Goal: Task Accomplishment & Management: Manage account settings

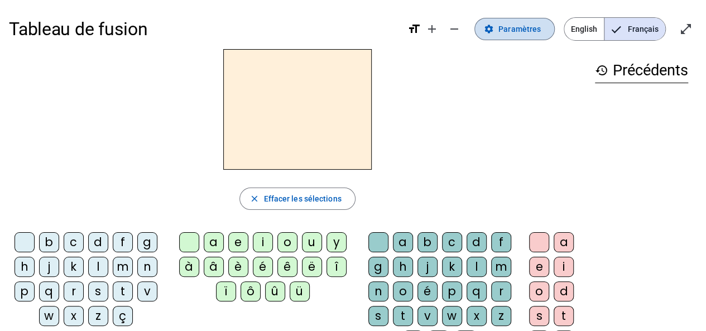
click at [526, 30] on span "Paramètres" at bounding box center [519, 28] width 42 height 13
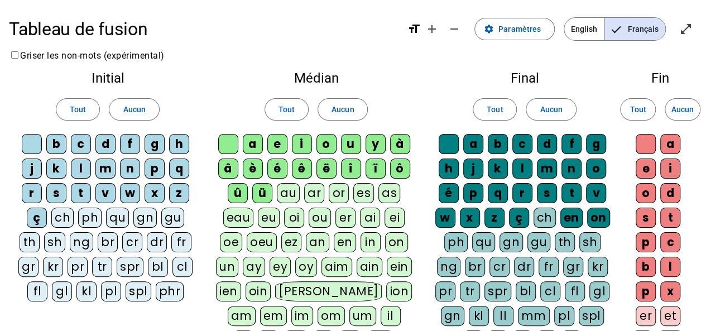
click at [421, 31] on mat-icon "format_size" at bounding box center [413, 28] width 13 height 13
click at [435, 31] on mat-icon "add" at bounding box center [431, 28] width 13 height 13
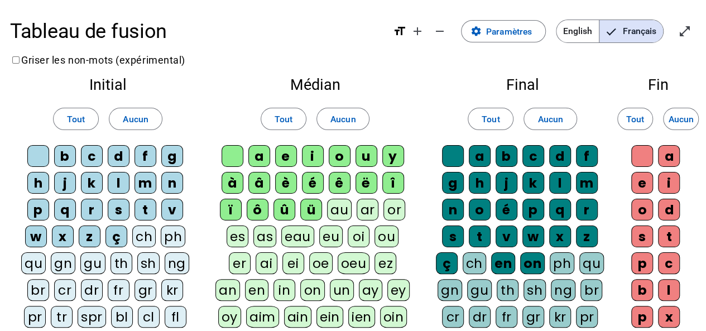
click at [66, 156] on div "b" at bounding box center [65, 156] width 22 height 22
click at [259, 155] on div "a" at bounding box center [259, 156] width 22 height 22
click at [266, 156] on div "a" at bounding box center [259, 156] width 22 height 22
click at [63, 155] on div "b" at bounding box center [65, 156] width 22 height 22
click at [260, 155] on div "a" at bounding box center [259, 156] width 22 height 22
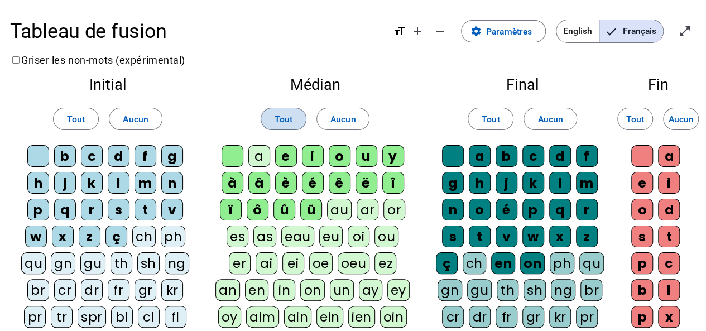
click at [287, 114] on span "Tout" at bounding box center [284, 119] width 18 height 15
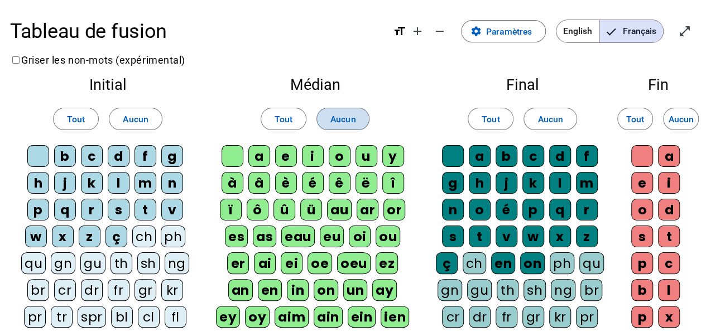
click at [343, 115] on span "Aucun" at bounding box center [343, 119] width 26 height 15
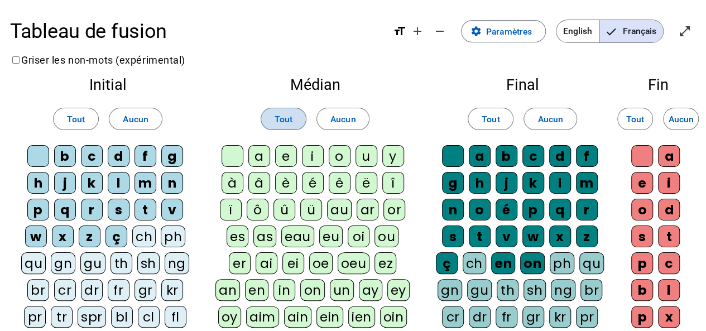
click at [281, 122] on span "Tout" at bounding box center [284, 119] width 18 height 15
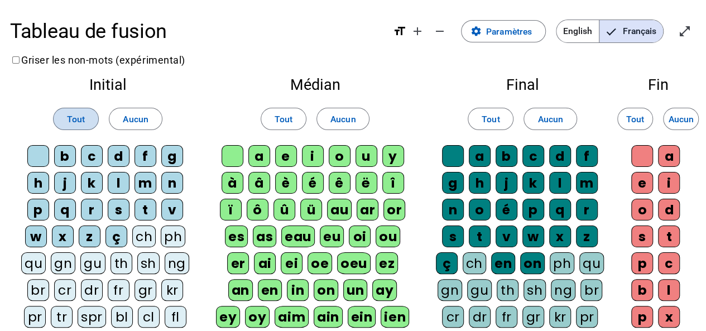
click at [80, 122] on span "Tout" at bounding box center [76, 119] width 18 height 15
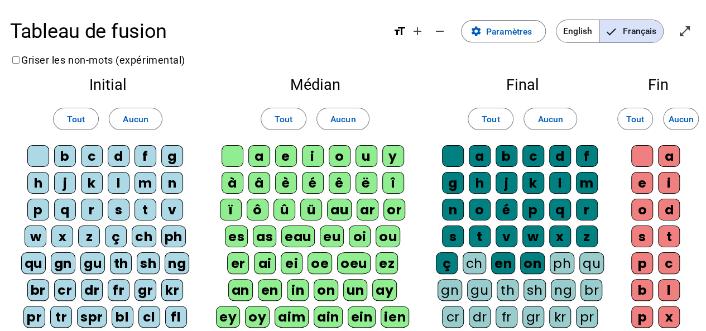
click at [64, 156] on div "b" at bounding box center [65, 156] width 22 height 22
click at [265, 154] on div "a" at bounding box center [259, 156] width 22 height 22
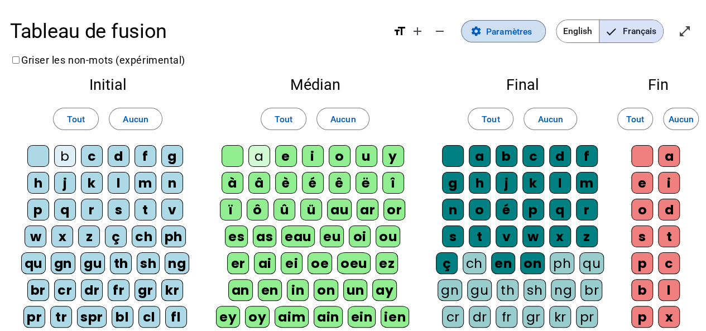
click at [512, 28] on span "Paramètres" at bounding box center [509, 31] width 46 height 15
click at [469, 31] on span at bounding box center [504, 31] width 84 height 27
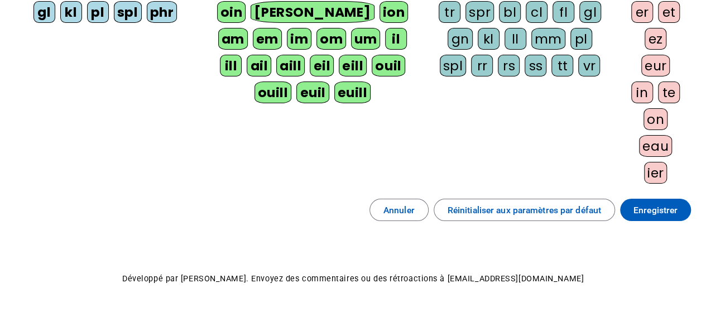
scroll to position [348, 0]
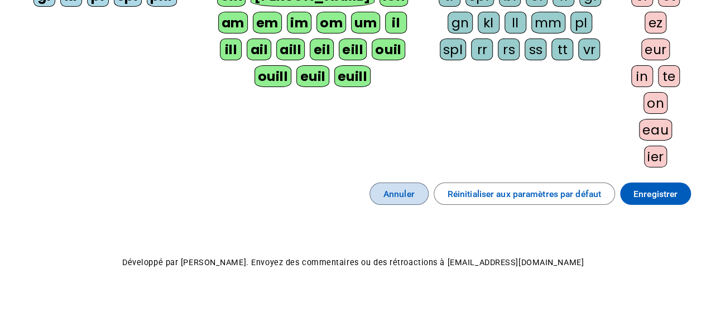
click at [407, 186] on span "Annuler" at bounding box center [398, 193] width 31 height 15
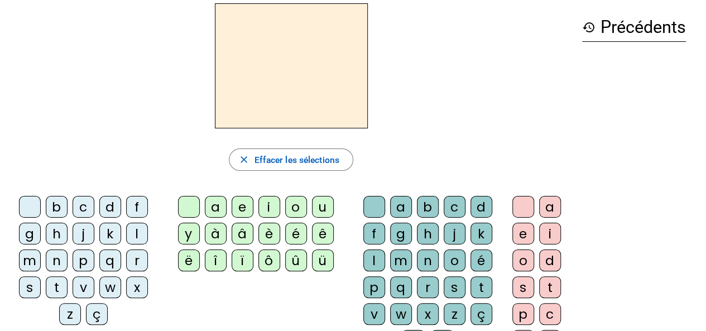
scroll to position [41, 0]
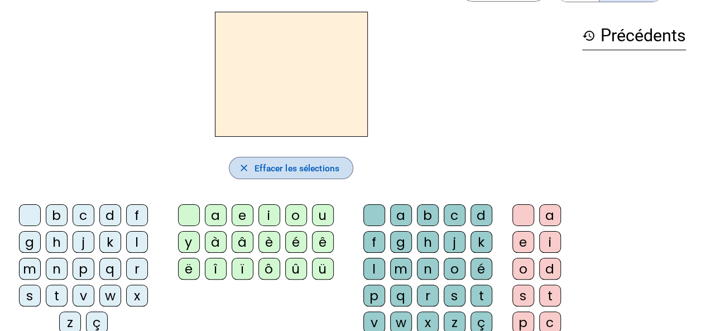
click at [242, 166] on mat-icon "close" at bounding box center [243, 167] width 11 height 11
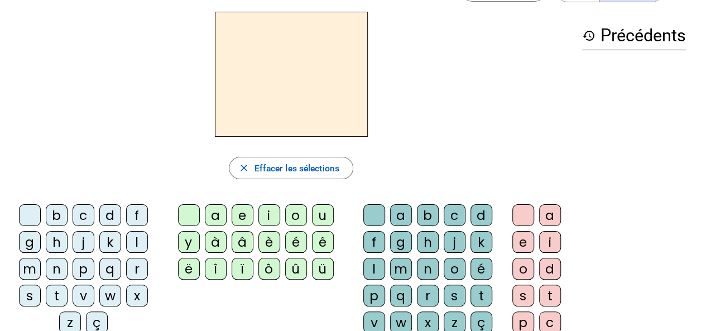
click at [303, 118] on h2 at bounding box center [291, 74] width 153 height 125
click at [58, 212] on div "b" at bounding box center [57, 215] width 22 height 22
click at [220, 213] on div "a" at bounding box center [216, 215] width 22 height 22
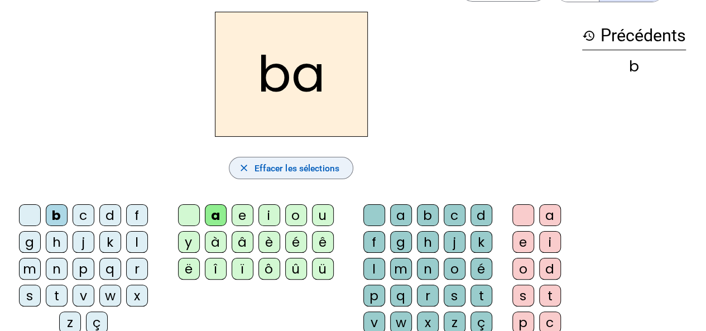
click at [242, 166] on mat-icon "close" at bounding box center [243, 167] width 11 height 11
